Goal: Information Seeking & Learning: Find specific fact

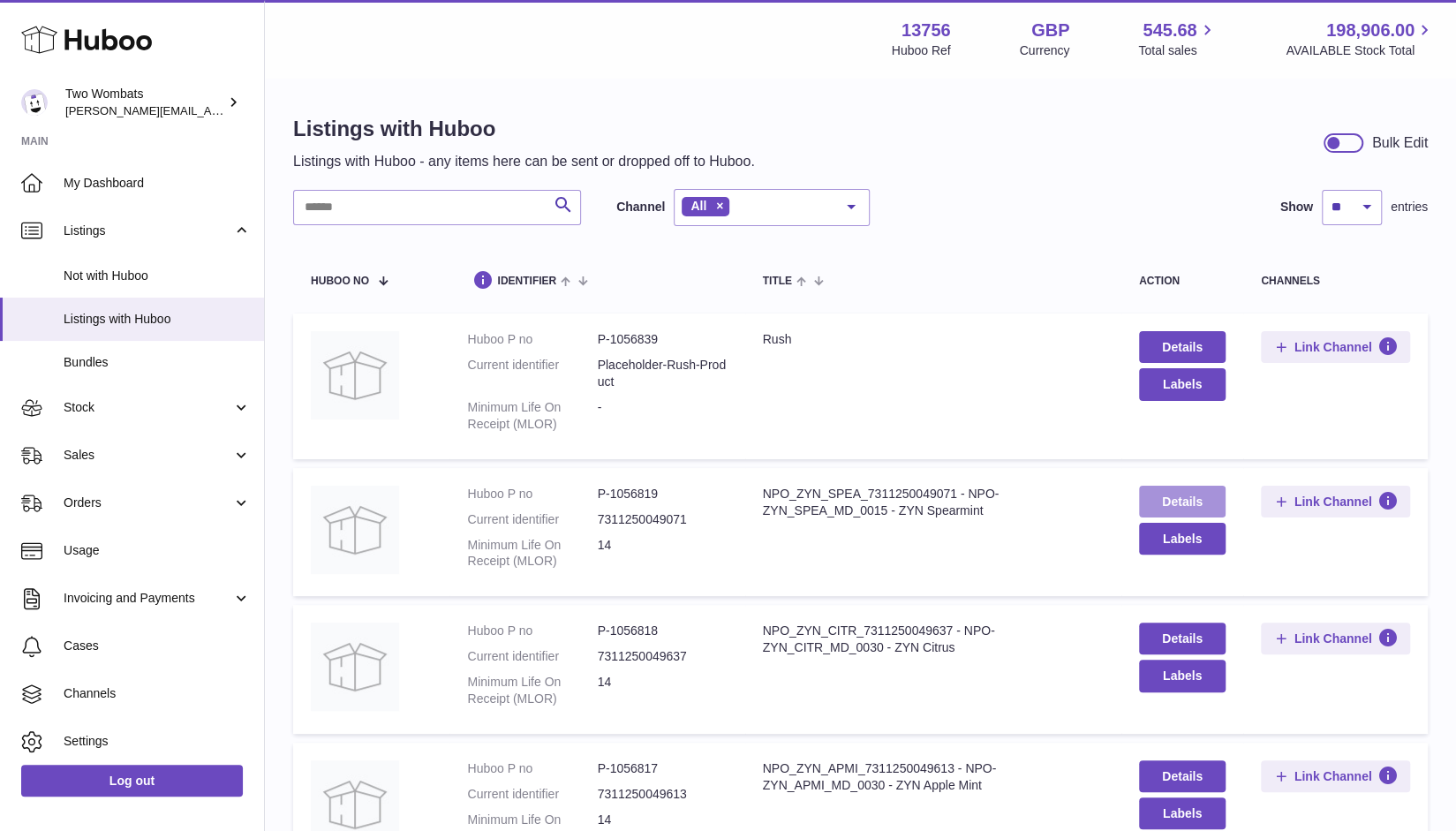
click at [1160, 499] on link "Details" at bounding box center [1182, 501] width 87 height 32
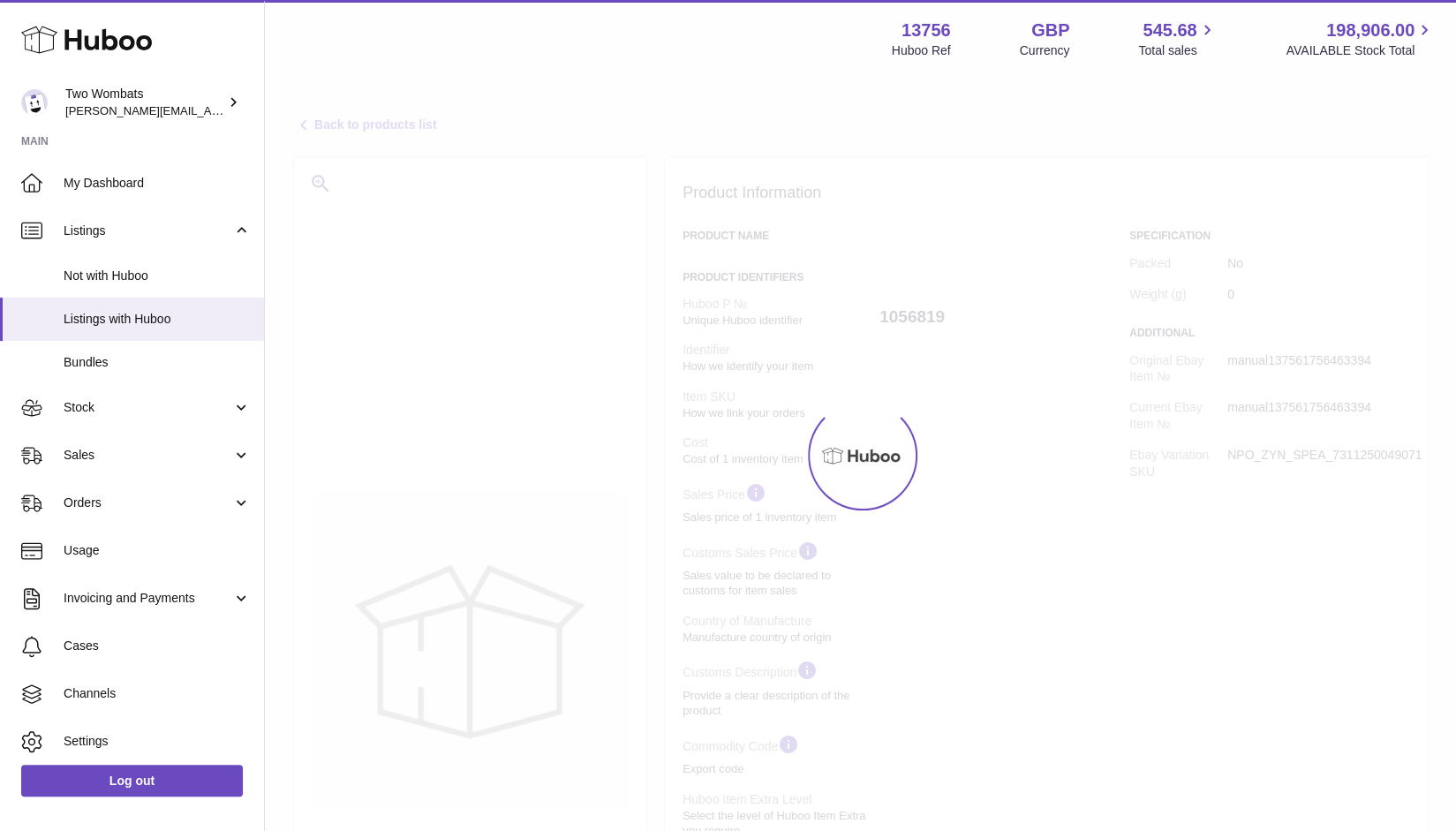
select select "***"
select select "****"
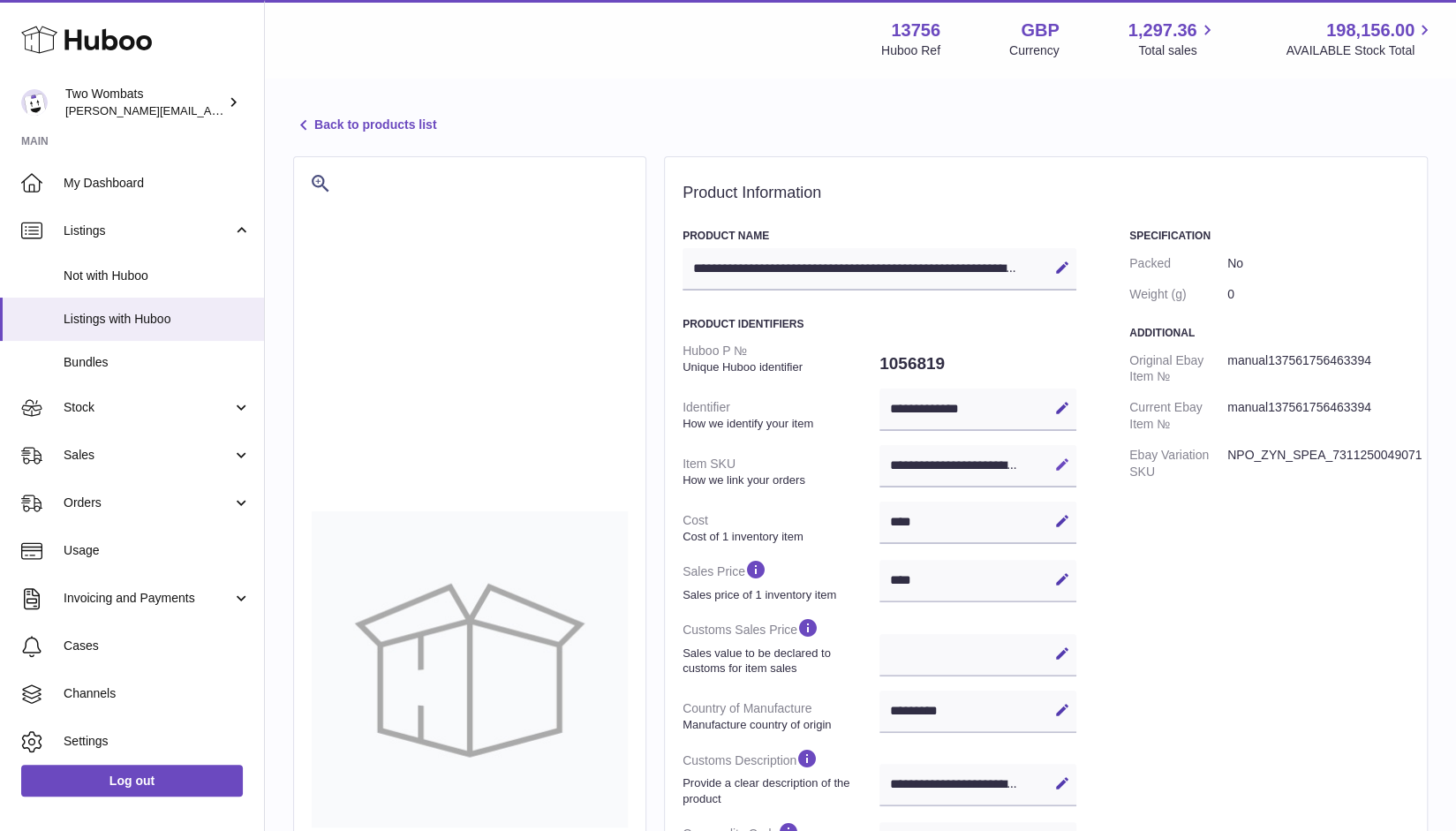
click at [1060, 462] on icon at bounding box center [1062, 465] width 16 height 16
click at [1129, 490] on div "Specification Packed No Weight (g) 0 Additional Original Ebay Item № manual1375…" at bounding box center [1268, 735] width 280 height 1013
click at [307, 117] on icon at bounding box center [304, 125] width 21 height 21
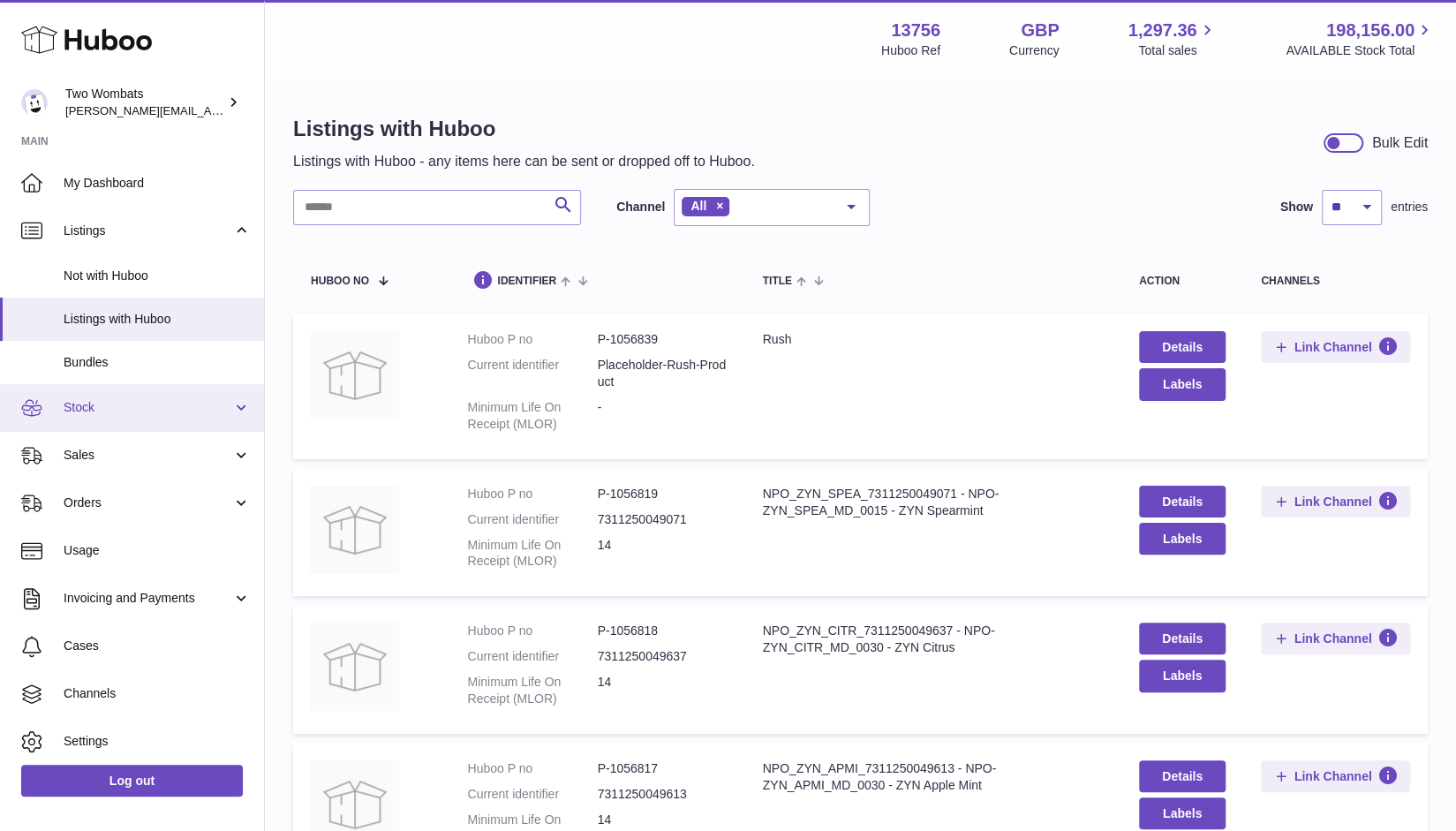
click at [112, 428] on link "Stock" at bounding box center [132, 408] width 264 height 48
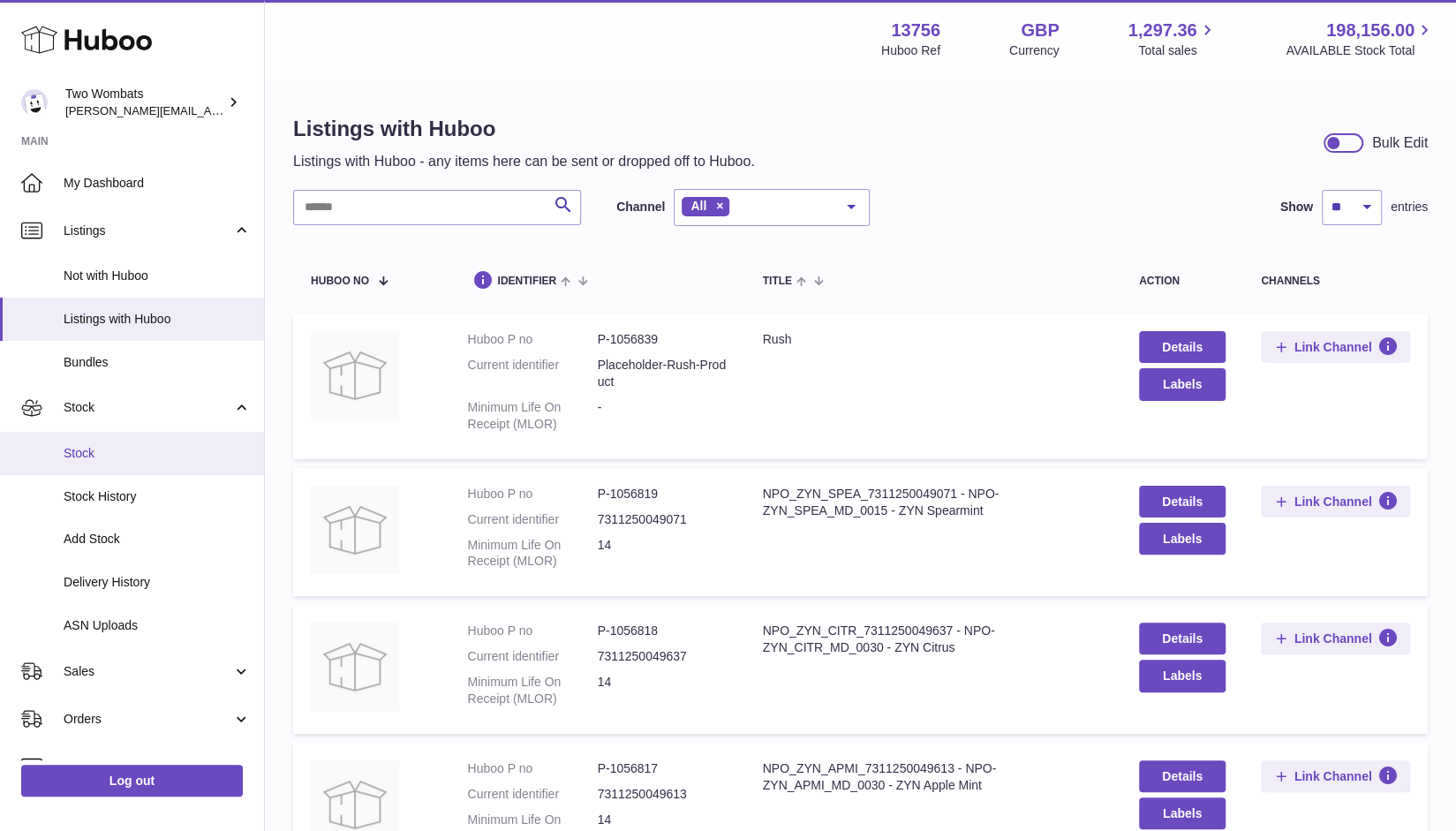
click at [116, 445] on span "Stock" at bounding box center [157, 453] width 188 height 16
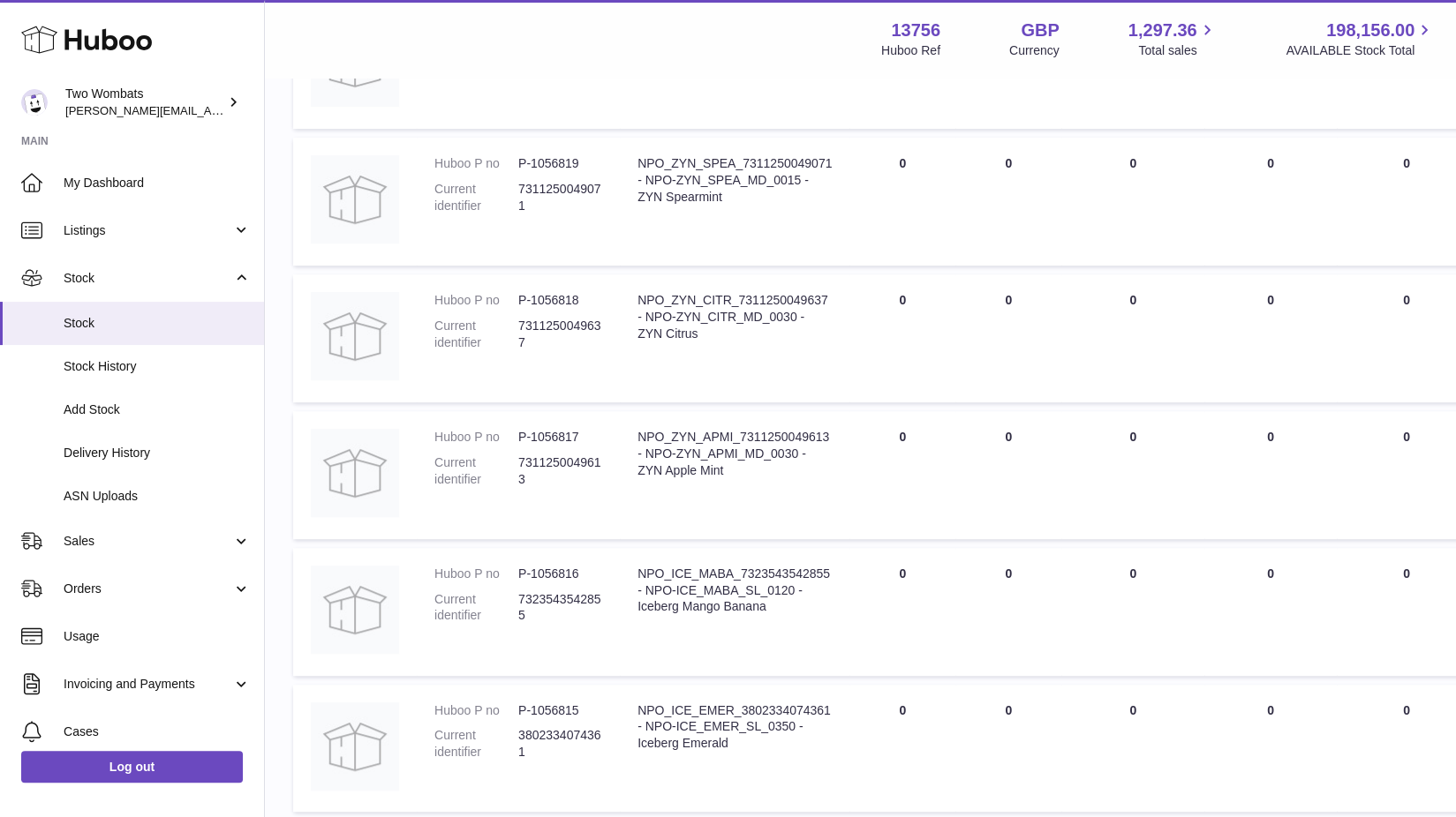
scroll to position [346, 0]
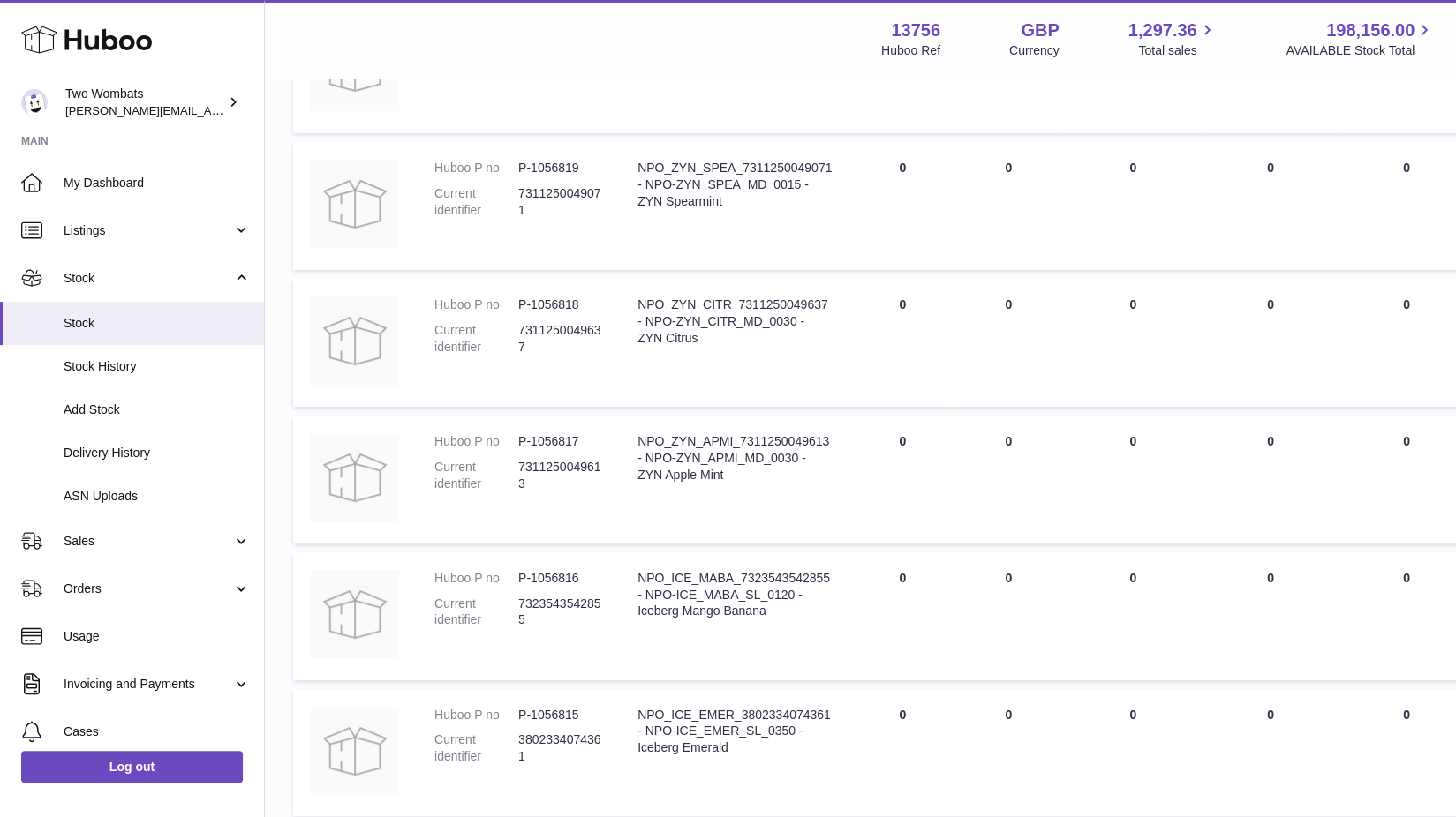
click at [746, 166] on div "NPO_ZYN_SPEA_7311250049071 - NPO-ZYN_SPEA_MD_0015 - ZYN Spearmint" at bounding box center [735, 185] width 194 height 50
drag, startPoint x: 744, startPoint y: 165, endPoint x: 840, endPoint y: 168, distance: 96.0
click at [840, 168] on td "Description NPO_ZYN_SPEA_7311250049071 - NPO-ZYN_SPEA_MD_0015 - ZYN Spearmint" at bounding box center [734, 206] width 230 height 128
copy div "7311250049071"
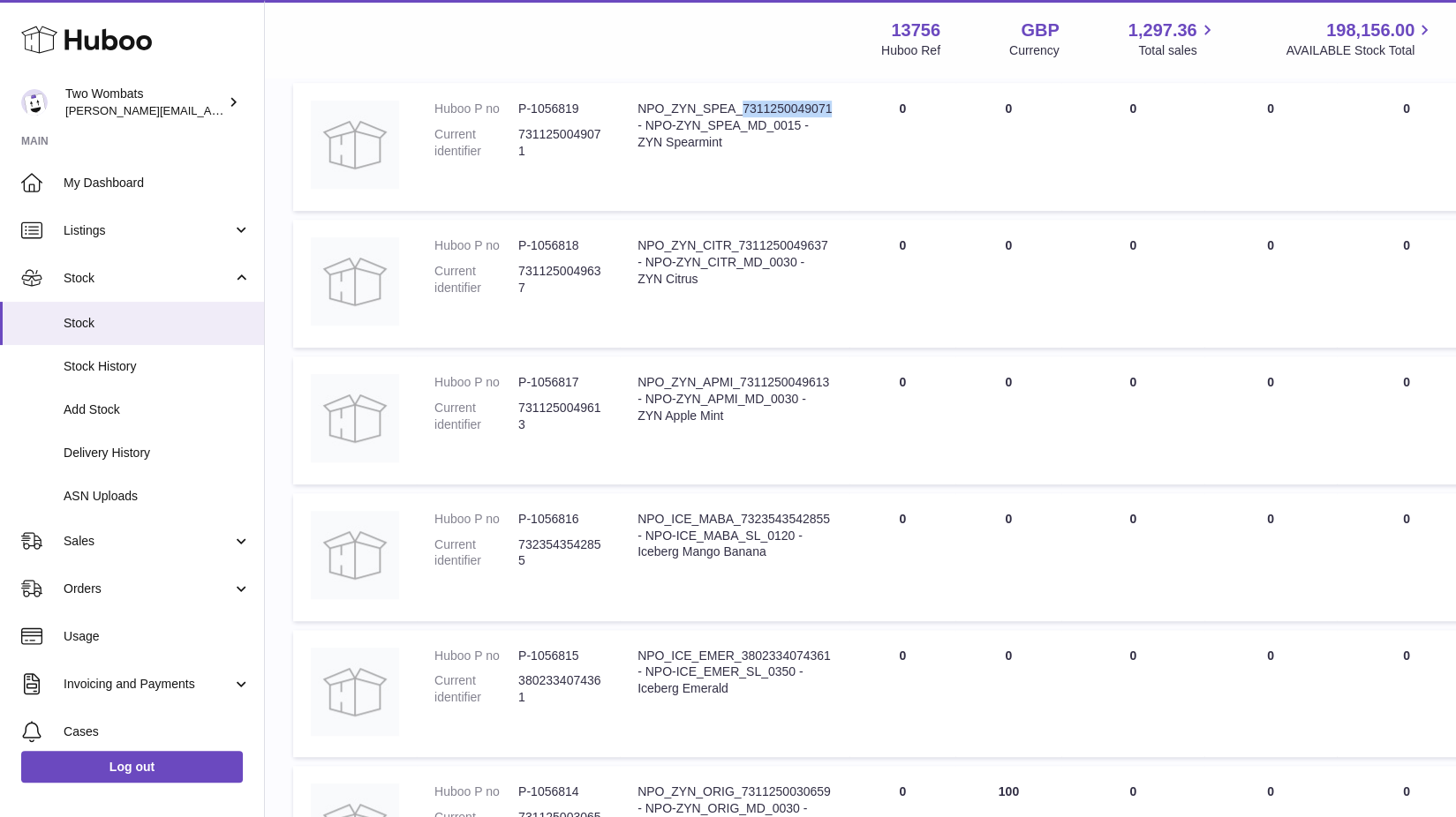
scroll to position [408, 0]
drag, startPoint x: 743, startPoint y: 510, endPoint x: 837, endPoint y: 508, distance: 94.0
click at [837, 508] on td "Description NPO_ICE_MABA_7323543542855 - NPO-ICE_MABA_SL_0120 - Iceberg Mango B…" at bounding box center [734, 553] width 230 height 128
click at [779, 516] on div "NPO_ICE_MABA_7323543542855 - NPO-ICE_MABA_SL_0120 - Iceberg Mango Banana" at bounding box center [735, 532] width 194 height 50
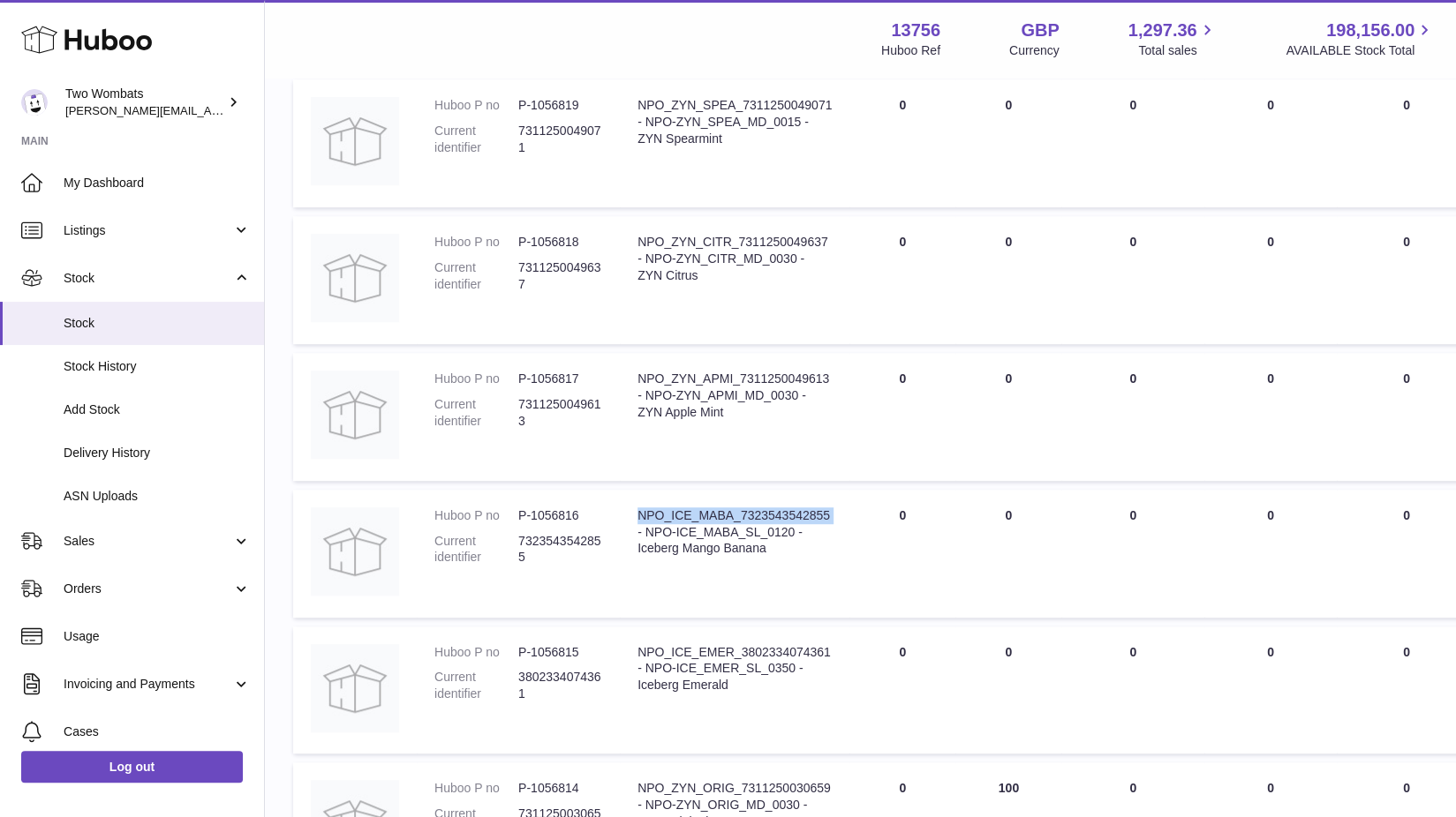
click at [779, 516] on div "NPO_ICE_MABA_7323543542855 - NPO-ICE_MABA_SL_0120 - Iceberg Mango Banana" at bounding box center [735, 532] width 194 height 50
drag, startPoint x: 739, startPoint y: 511, endPoint x: 835, endPoint y: 512, distance: 96.0
click at [835, 512] on td "Description NPO_ICE_MABA_7323543542855 - NPO-ICE_MABA_SL_0120 - Iceberg Mango B…" at bounding box center [734, 553] width 230 height 128
copy div "7323543542855"
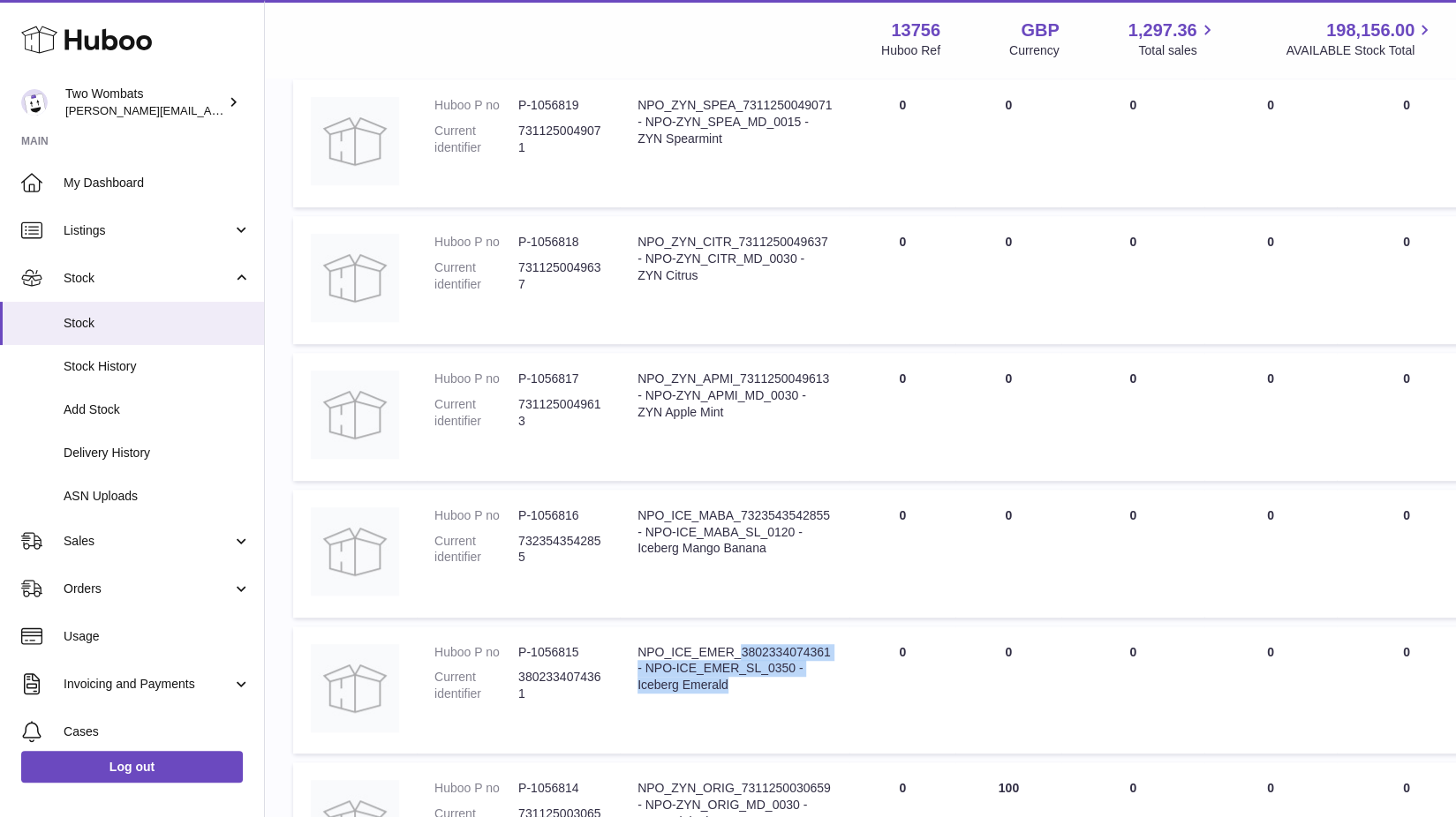
drag, startPoint x: 741, startPoint y: 651, endPoint x: 857, endPoint y: 652, distance: 116.0
click at [857, 652] on tr "Huboo P no P-1056815 Current identifier 3802334074361 Description NPO_ICE_EMER_…" at bounding box center [1159, 690] width 1732 height 128
click at [823, 653] on div "NPO_ICE_EMER_3802334074361 - NPO-ICE_EMER_SL_0350 - Iceberg Emerald" at bounding box center [735, 669] width 194 height 50
click at [793, 652] on div "NPO_ICE_EMER_3802334074361 - NPO-ICE_EMER_SL_0350 - Iceberg Emerald" at bounding box center [735, 669] width 194 height 50
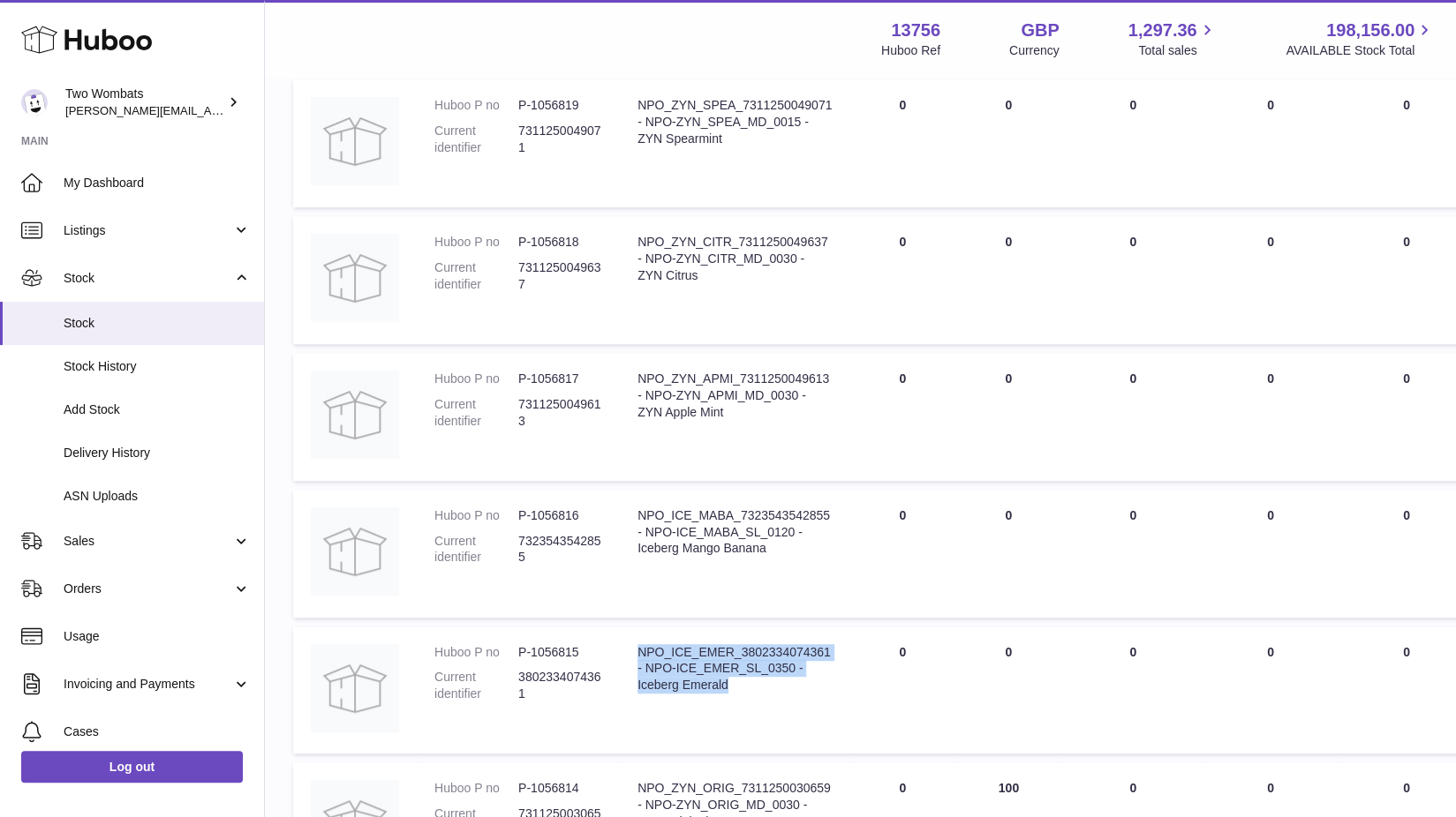
click at [793, 652] on div "NPO_ICE_EMER_3802334074361 - NPO-ICE_EMER_SL_0350 - Iceberg Emerald" at bounding box center [735, 669] width 194 height 50
click at [853, 674] on td "DUE IN Total 0" at bounding box center [902, 690] width 106 height 128
drag, startPoint x: 739, startPoint y: 651, endPoint x: 834, endPoint y: 651, distance: 95.0
click at [834, 651] on td "Description NPO_ICE_EMER_3802334074361 - NPO-ICE_EMER_SL_0350 - Iceberg Emerald" at bounding box center [734, 690] width 230 height 128
copy div "3802334074361"
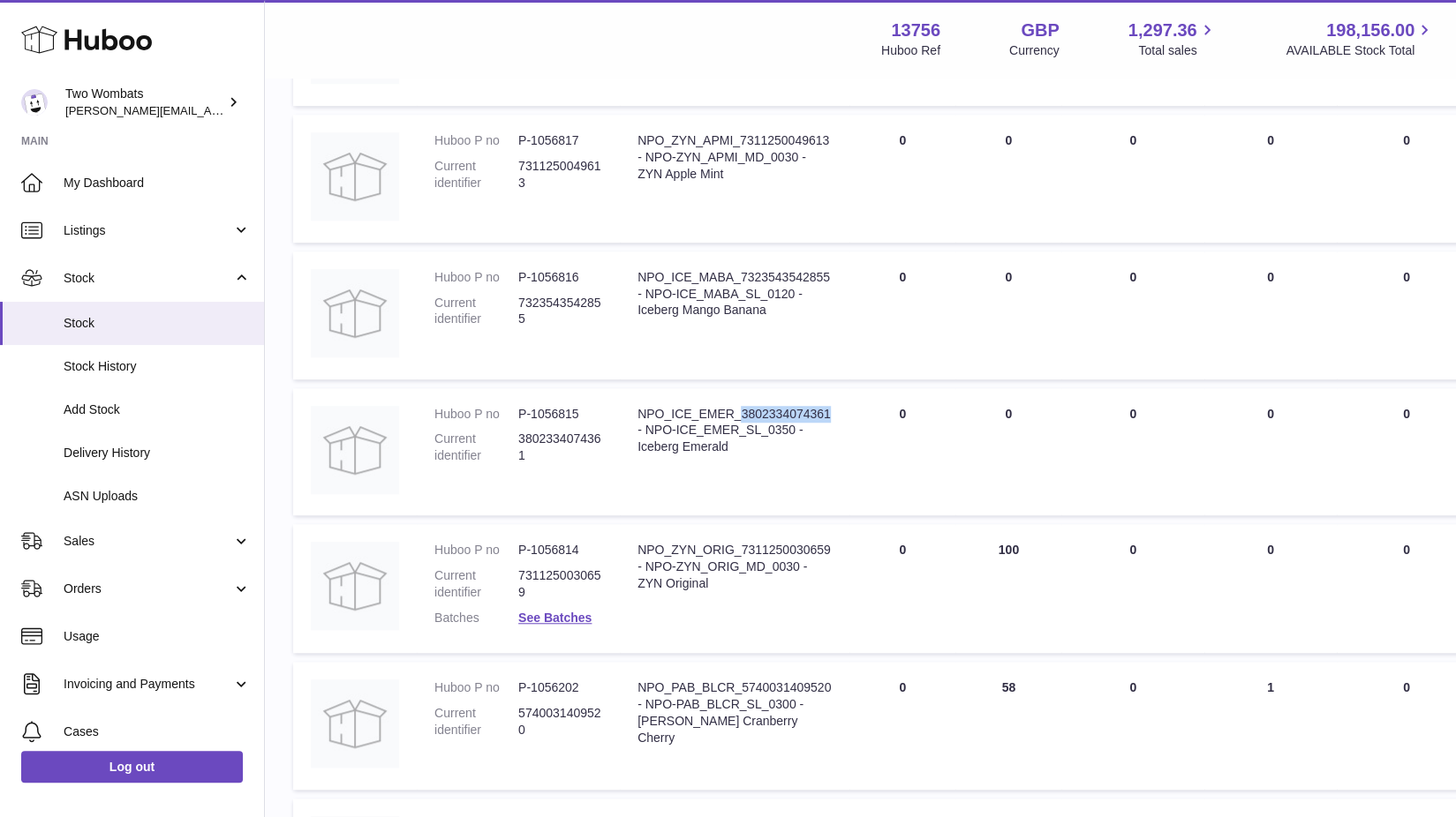
scroll to position [649, 0]
drag, startPoint x: 741, startPoint y: 550, endPoint x: 826, endPoint y: 554, distance: 85.1
click at [826, 554] on div "NPO_ZYN_ORIG_7311250030659 - NPO-ZYN_ORIG_MD_0030 - ZYN Original" at bounding box center [735, 565] width 194 height 50
copy div "7311250030659"
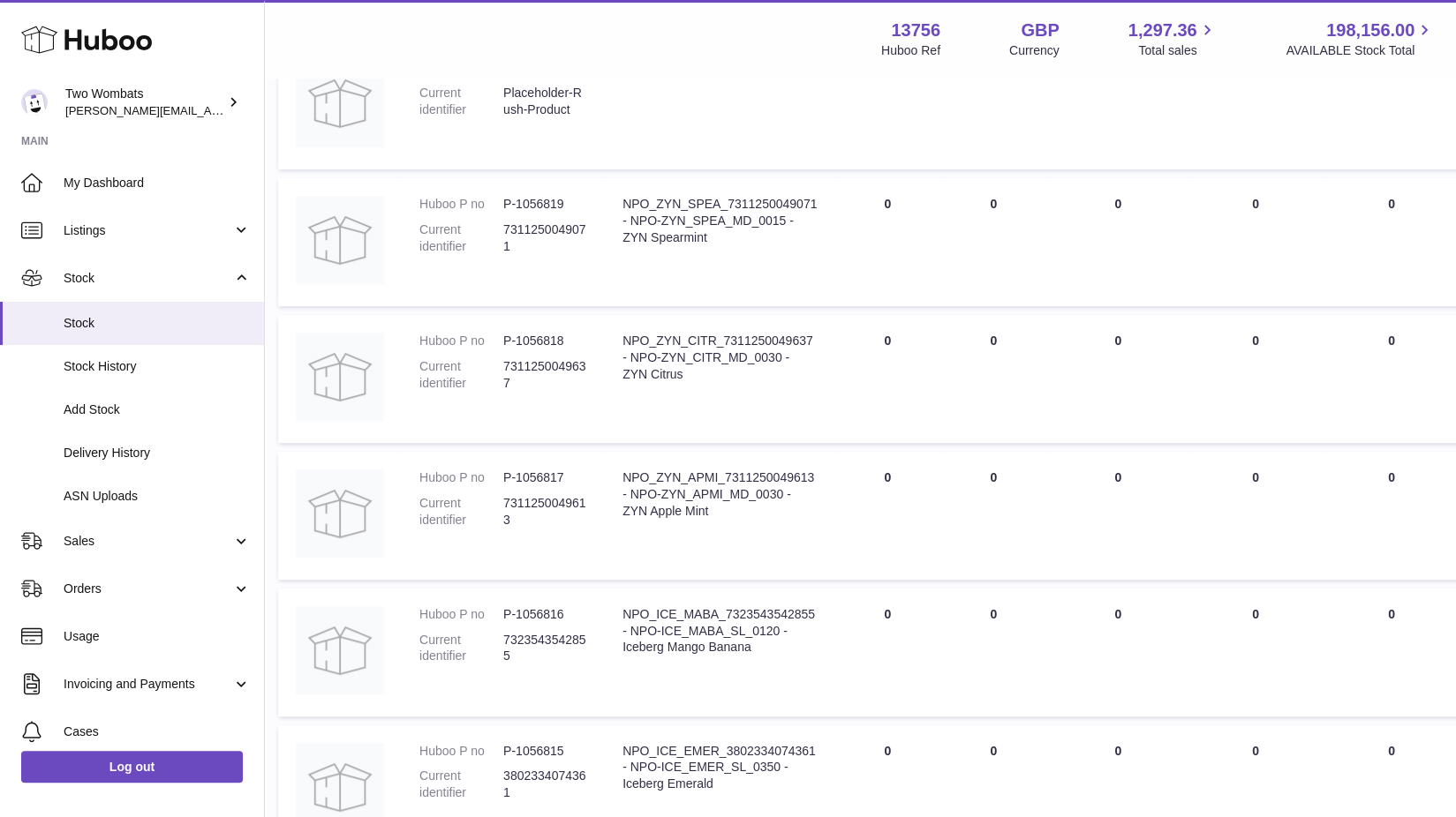
scroll to position [0, 15]
